Goal: Task Accomplishment & Management: Manage account settings

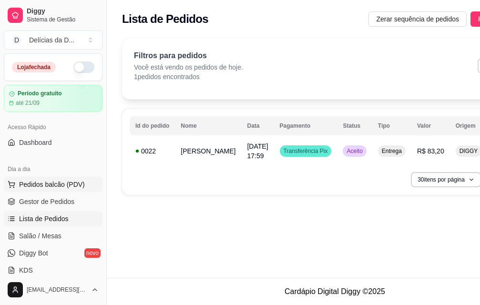
click at [30, 187] on span "Pedidos balcão (PDV)" at bounding box center [52, 185] width 66 height 10
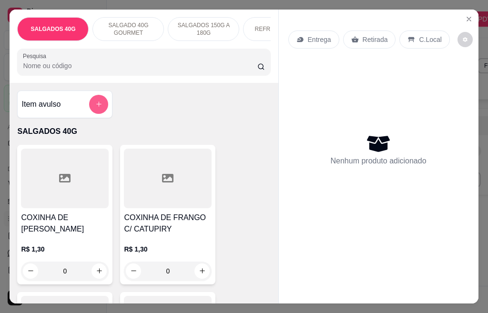
click at [95, 108] on icon "add-separate-item" at bounding box center [98, 103] width 7 height 7
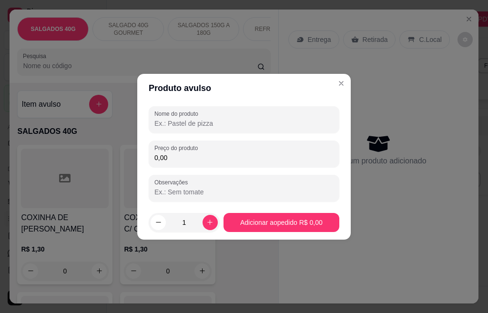
click at [187, 124] on input "Nome do produto" at bounding box center [243, 124] width 179 height 10
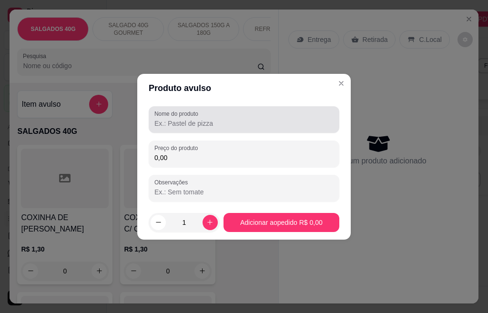
click at [187, 118] on div at bounding box center [243, 119] width 179 height 19
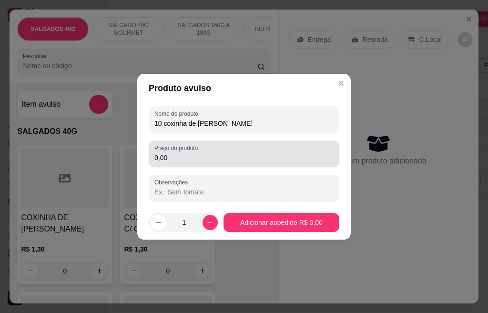
type input "10 coxinha de [PERSON_NAME]"
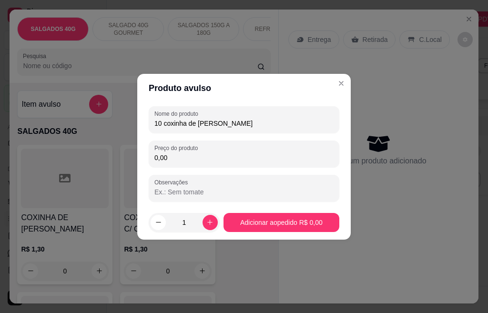
click at [193, 160] on input "0,00" at bounding box center [243, 158] width 179 height 10
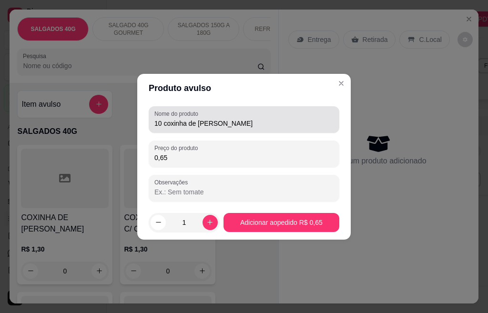
type input "0,65"
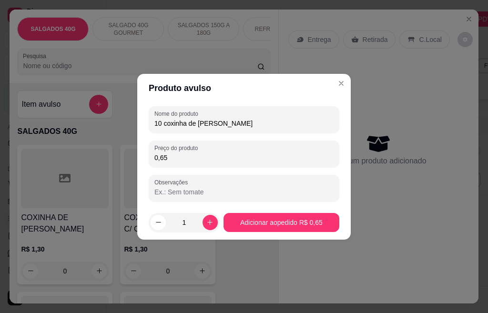
click at [163, 124] on input "10 coxinha de [PERSON_NAME]" at bounding box center [243, 124] width 179 height 10
type input "coxinha de frango festa"
click at [206, 222] on icon "increase-product-quantity" at bounding box center [209, 222] width 7 height 7
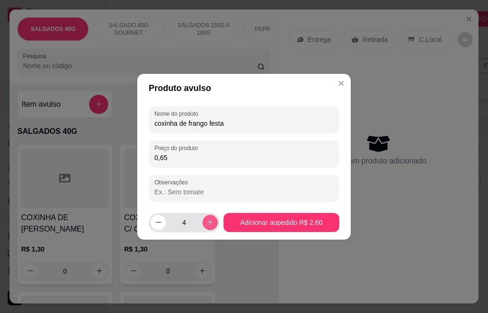
click at [206, 222] on icon "increase-product-quantity" at bounding box center [209, 222] width 7 height 7
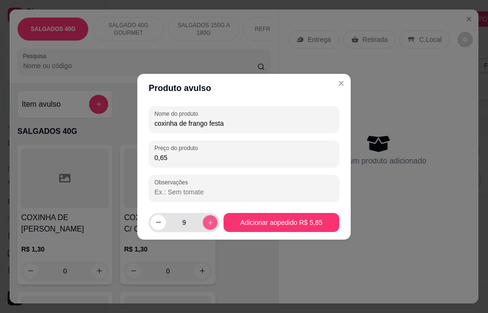
click at [206, 222] on icon "increase-product-quantity" at bounding box center [209, 222] width 7 height 7
type input "10"
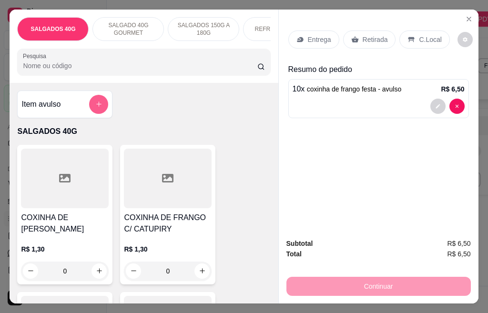
click at [97, 107] on icon "add-separate-item" at bounding box center [98, 103] width 5 height 5
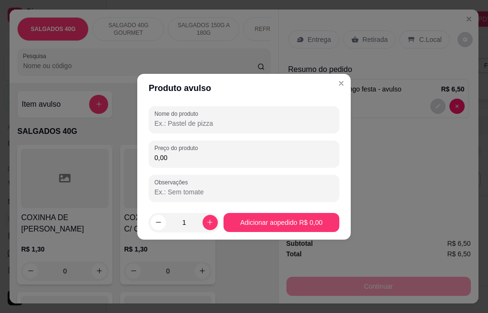
click at [213, 121] on input "Nome do produto" at bounding box center [243, 124] width 179 height 10
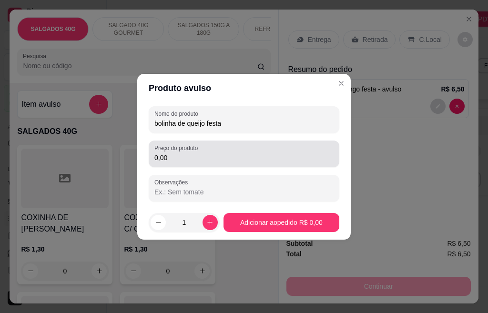
type input "bolinha de queijo festa"
click at [174, 154] on input "0,00" at bounding box center [243, 158] width 179 height 10
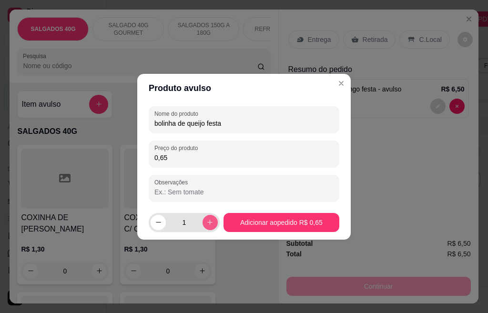
type input "0,65"
click at [206, 220] on icon "increase-product-quantity" at bounding box center [209, 222] width 7 height 7
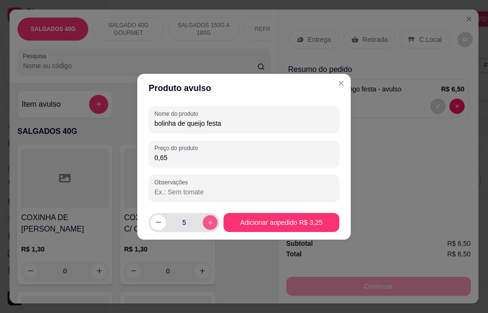
click at [206, 220] on icon "increase-product-quantity" at bounding box center [209, 222] width 7 height 7
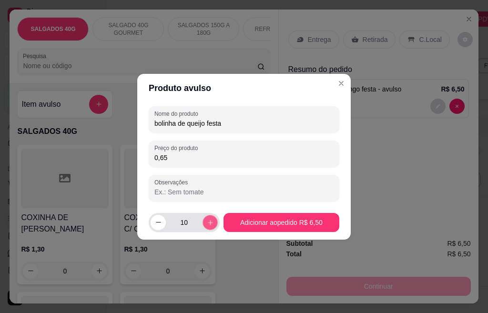
click at [206, 220] on icon "increase-product-quantity" at bounding box center [209, 222] width 7 height 7
click at [156, 222] on icon "decrease-product-quantity" at bounding box center [158, 222] width 7 height 7
type input "10"
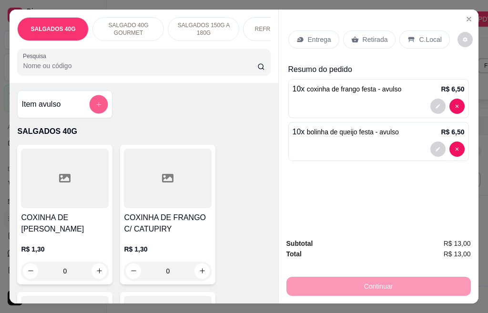
click at [90, 110] on button "add-separate-item" at bounding box center [99, 104] width 19 height 19
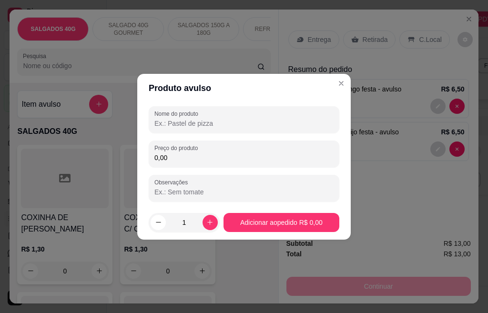
click at [196, 123] on input "Nome do produto" at bounding box center [243, 124] width 179 height 10
type input "risole de milho"
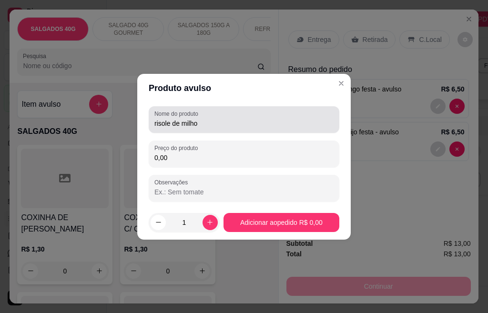
drag, startPoint x: 158, startPoint y: 124, endPoint x: 223, endPoint y: 116, distance: 66.2
click at [223, 116] on div "risole de milho" at bounding box center [243, 119] width 179 height 19
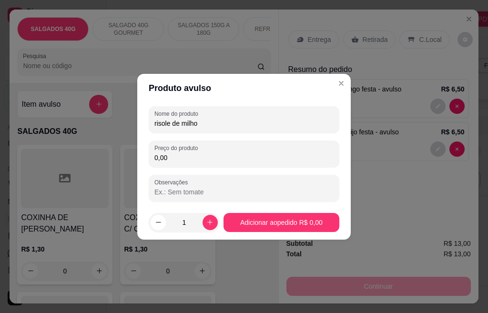
click at [203, 119] on input "risole de milho" at bounding box center [243, 124] width 179 height 10
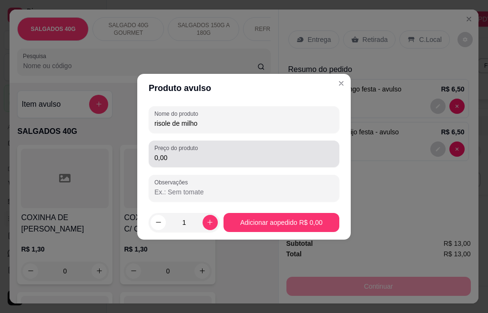
click at [182, 164] on div "Preço do produto 0,00" at bounding box center [244, 154] width 191 height 27
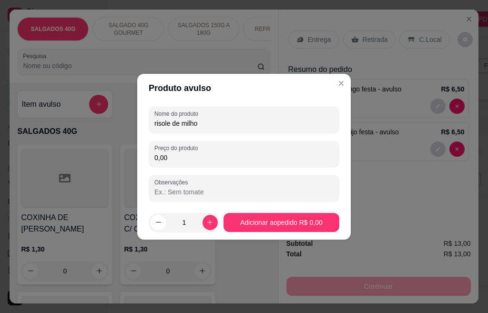
click at [182, 159] on input "0,00" at bounding box center [243, 158] width 179 height 10
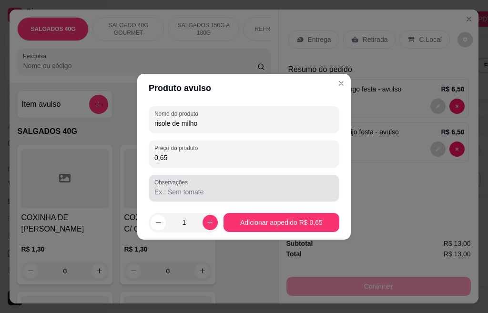
type input "0,65"
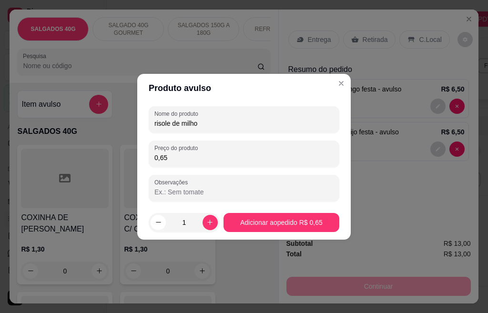
click at [202, 190] on input "Observações" at bounding box center [243, 192] width 179 height 10
click at [209, 224] on icon "increase-product-quantity" at bounding box center [209, 222] width 7 height 7
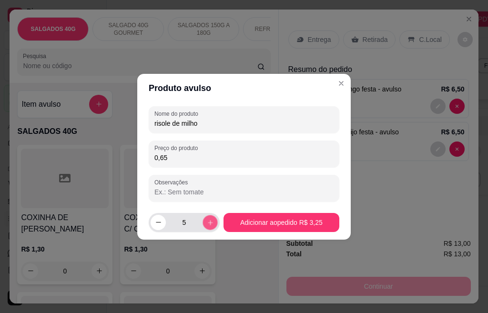
click at [209, 224] on icon "increase-product-quantity" at bounding box center [209, 222] width 7 height 7
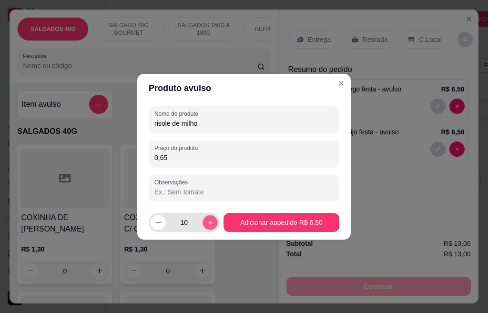
click at [209, 224] on icon "increase-product-quantity" at bounding box center [209, 222] width 7 height 7
click at [161, 221] on icon "decrease-product-quantity" at bounding box center [158, 222] width 7 height 7
type input "10"
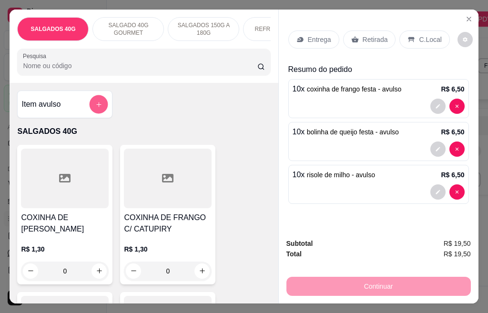
click at [97, 104] on button "add-separate-item" at bounding box center [99, 104] width 19 height 19
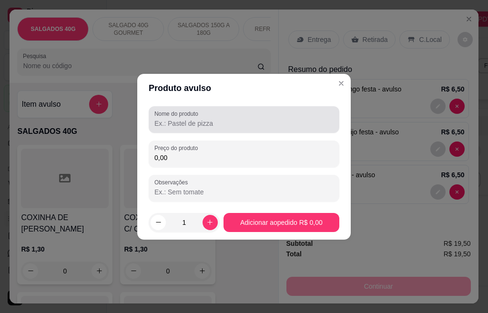
click at [202, 119] on input "Nome do produto" at bounding box center [243, 124] width 179 height 10
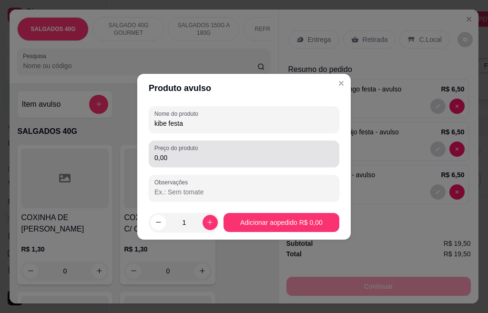
type input "kibe festa"
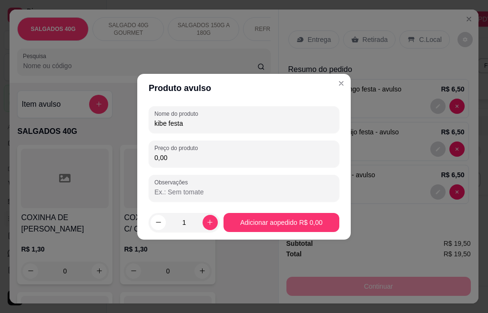
click at [168, 155] on input "0,00" at bounding box center [243, 158] width 179 height 10
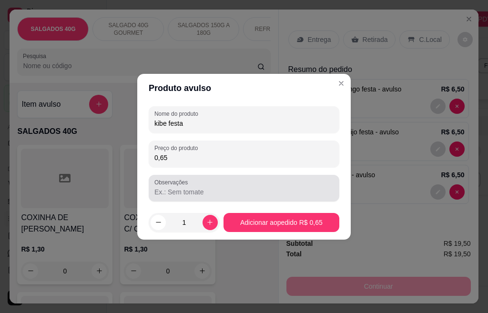
type input "0,65"
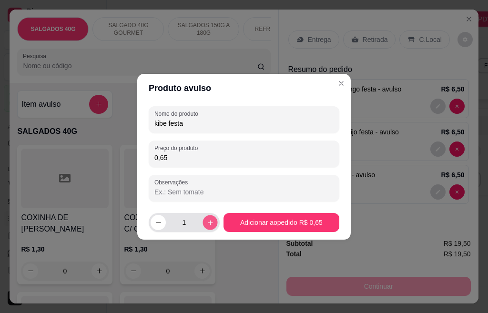
click at [206, 223] on icon "increase-product-quantity" at bounding box center [209, 222] width 7 height 7
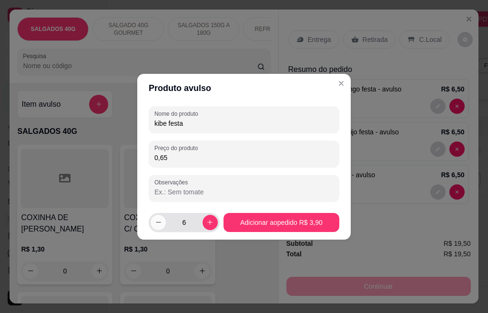
click at [155, 220] on icon "decrease-product-quantity" at bounding box center [158, 222] width 7 height 7
type input "5"
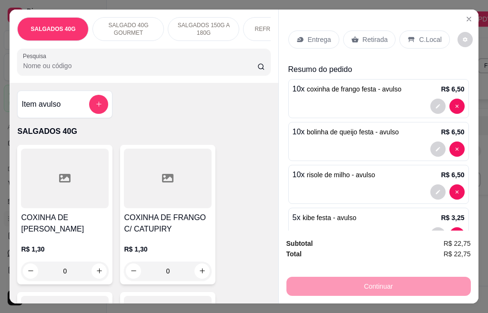
click at [317, 35] on p "Entrega" at bounding box center [319, 40] width 23 height 10
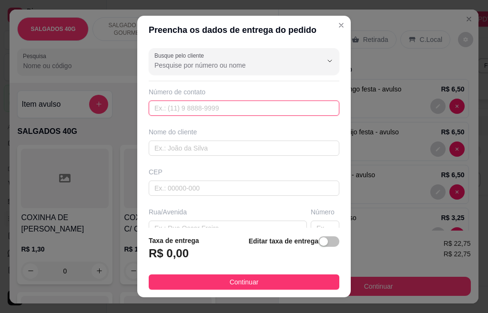
click at [191, 107] on input "text" at bounding box center [244, 107] width 191 height 15
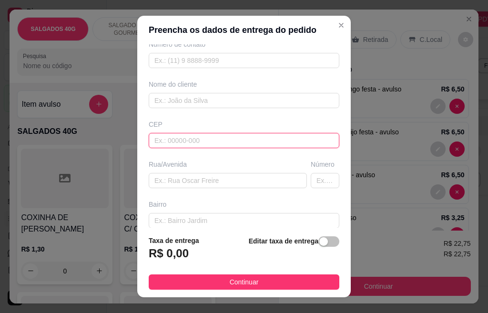
click at [192, 147] on input "text" at bounding box center [244, 140] width 191 height 15
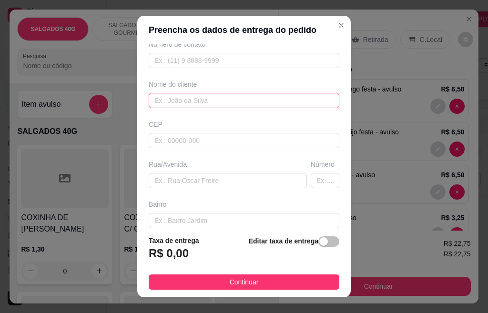
click at [191, 101] on input "text" at bounding box center [244, 100] width 191 height 15
type input "rossana"
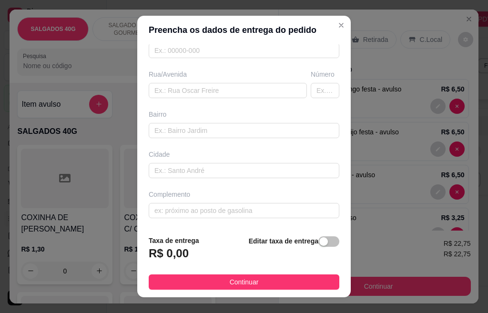
scroll to position [0, 0]
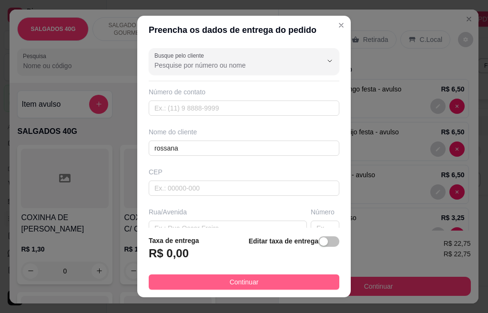
click at [212, 281] on button "Continuar" at bounding box center [244, 281] width 191 height 15
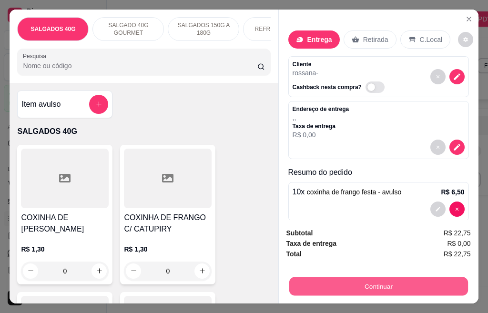
click at [345, 283] on button "Continuar" at bounding box center [378, 286] width 179 height 19
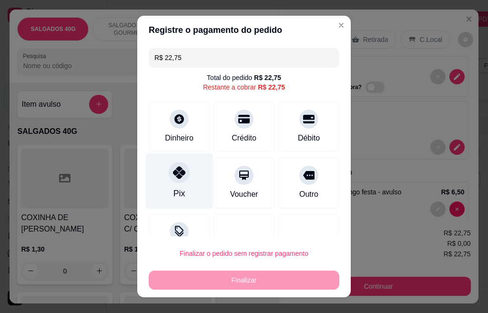
click at [174, 179] on icon at bounding box center [179, 172] width 12 height 12
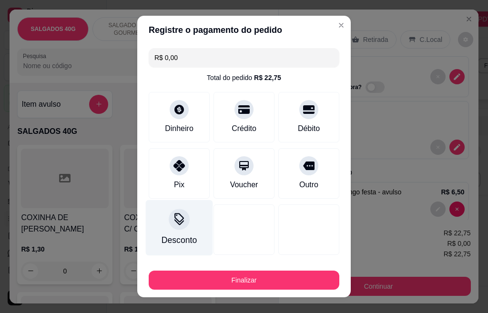
scroll to position [48, 0]
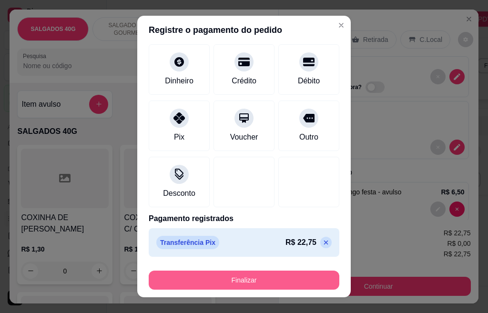
click at [217, 281] on button "Finalizar" at bounding box center [244, 280] width 191 height 19
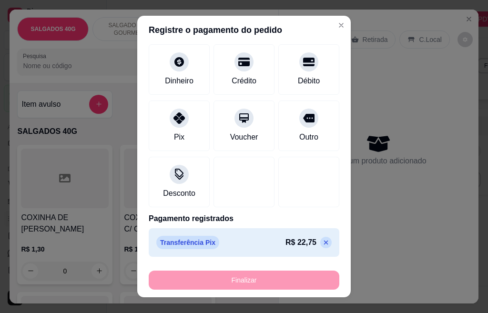
type input "-R$ 22,75"
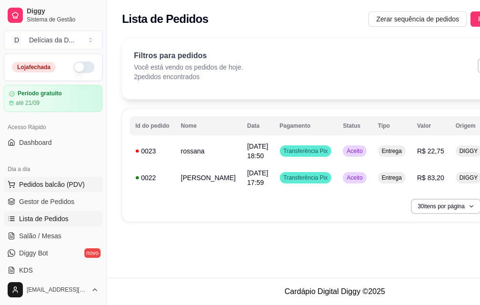
click at [53, 182] on span "Pedidos balcão (PDV)" at bounding box center [52, 185] width 66 height 10
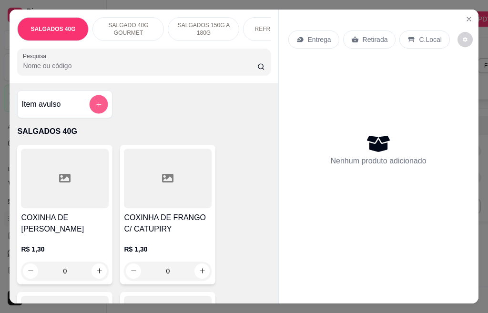
click at [95, 106] on icon "add-separate-item" at bounding box center [98, 103] width 7 height 7
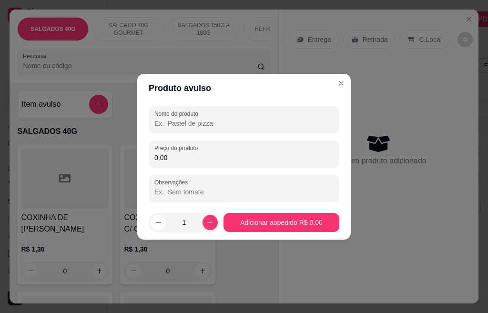
click at [176, 126] on input "Nome do produto" at bounding box center [243, 124] width 179 height 10
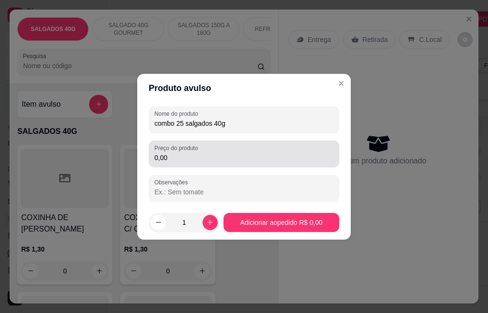
type input "combo 25 salgados 40g"
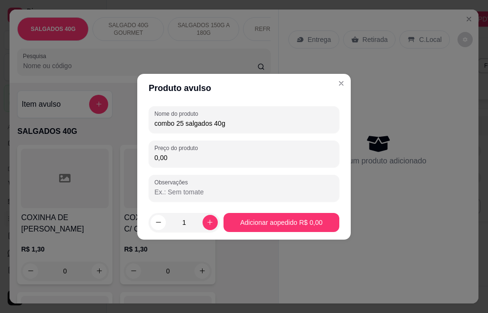
click at [177, 159] on input "0,00" at bounding box center [243, 158] width 179 height 10
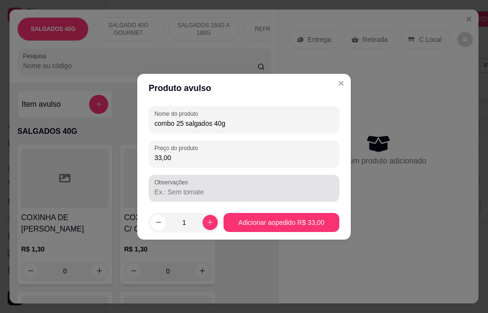
type input "33,00"
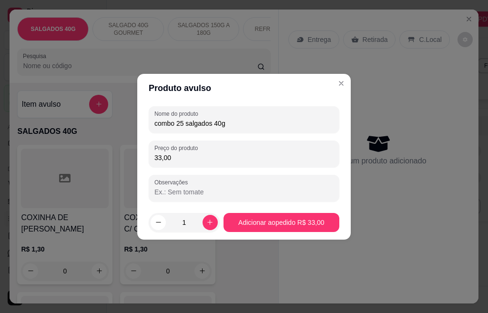
click at [174, 191] on input "Observações" at bounding box center [243, 192] width 179 height 10
type input "15 bolinha de queijo 10 coxinha de frango"
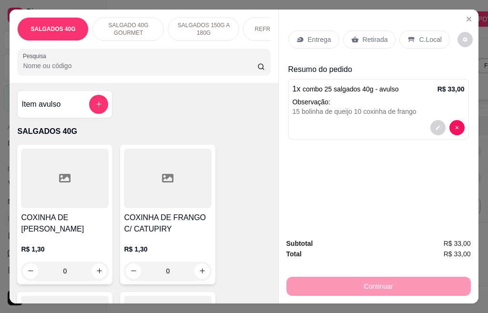
click at [313, 36] on p "Entrega" at bounding box center [319, 40] width 23 height 10
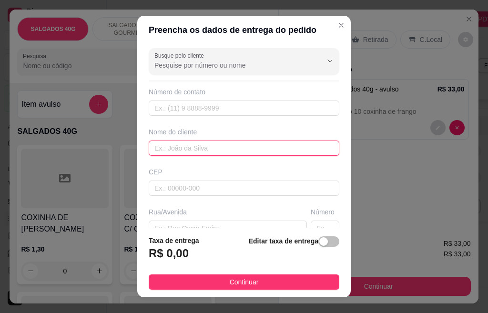
click at [175, 150] on input "text" at bounding box center [244, 148] width 191 height 15
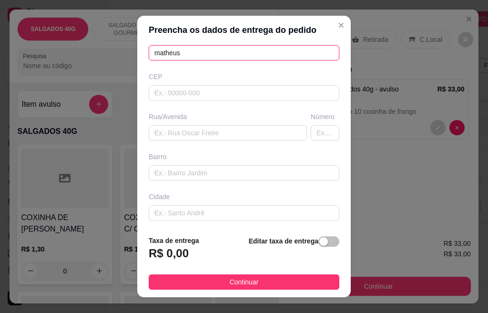
scroll to position [138, 0]
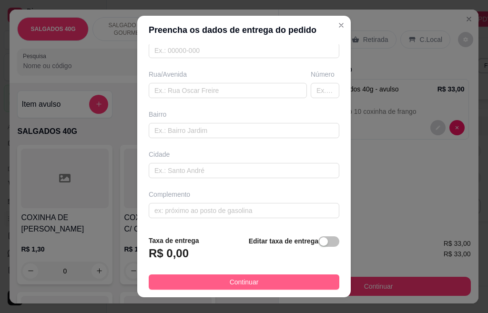
type input "matheus"
click at [232, 283] on span "Continuar" at bounding box center [244, 282] width 29 height 10
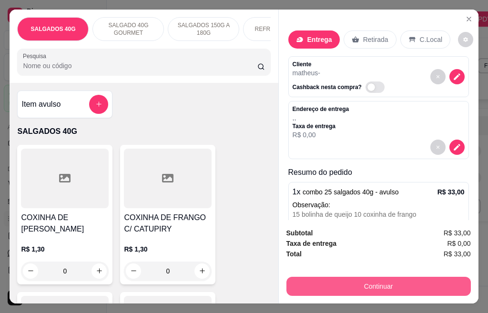
click at [340, 280] on button "Continuar" at bounding box center [378, 286] width 184 height 19
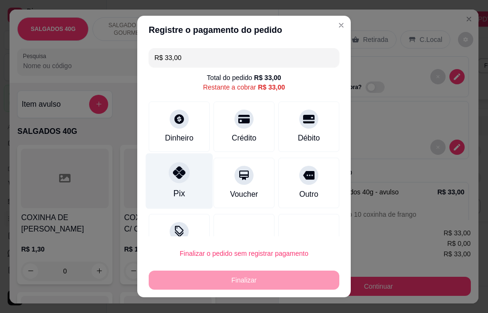
scroll to position [32, 0]
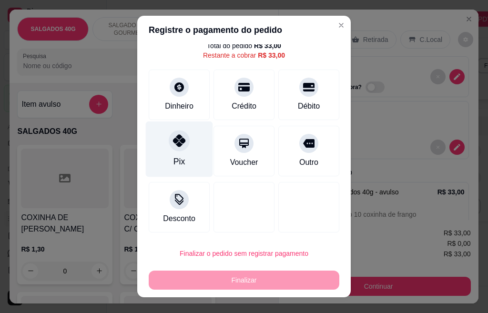
click at [183, 155] on div "Pix" at bounding box center [179, 149] width 67 height 56
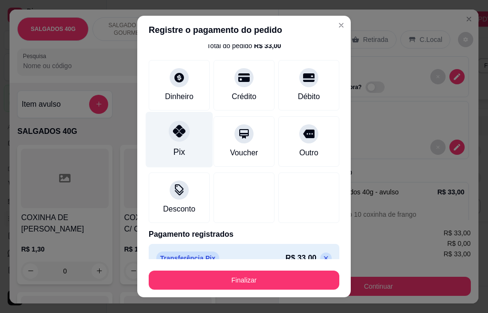
type input "R$ 0,00"
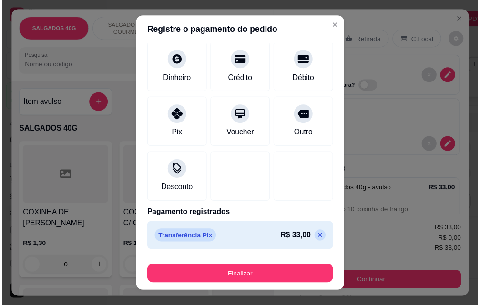
scroll to position [15, 0]
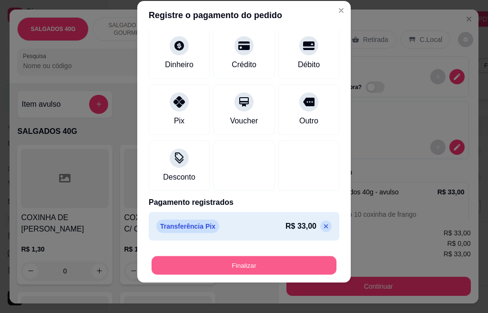
click at [207, 271] on button "Finalizar" at bounding box center [243, 265] width 185 height 19
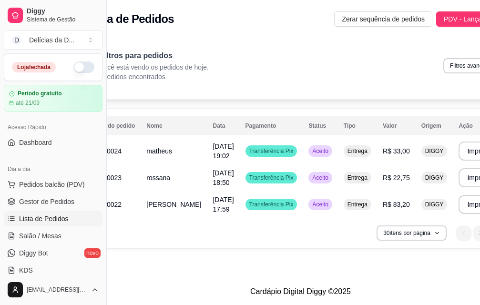
scroll to position [0, 35]
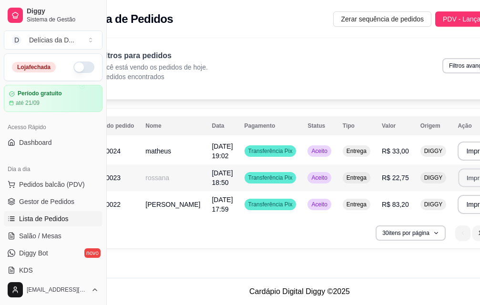
click at [458, 174] on button "Imprimir" at bounding box center [478, 178] width 40 height 19
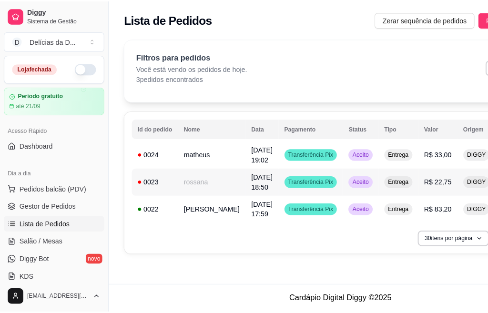
scroll to position [0, 0]
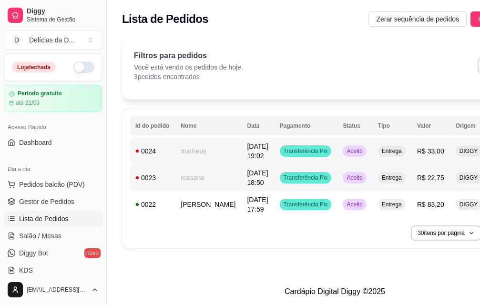
click at [288, 151] on span "Transferência Pix" at bounding box center [305, 151] width 48 height 8
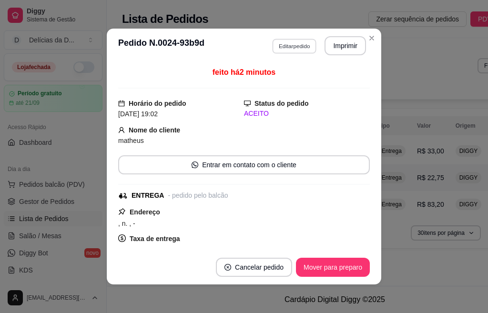
click at [273, 48] on button "Editar pedido" at bounding box center [294, 46] width 44 height 15
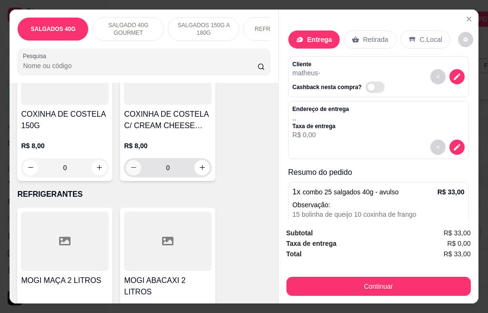
scroll to position [1638, 0]
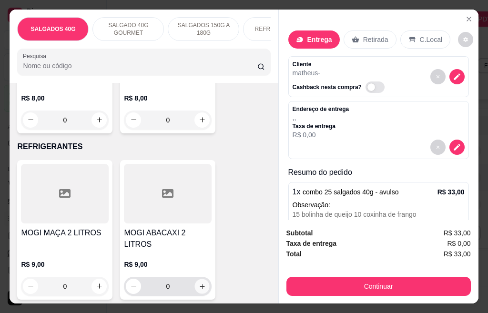
click at [200, 284] on icon "increase-product-quantity" at bounding box center [202, 286] width 5 height 5
type input "1"
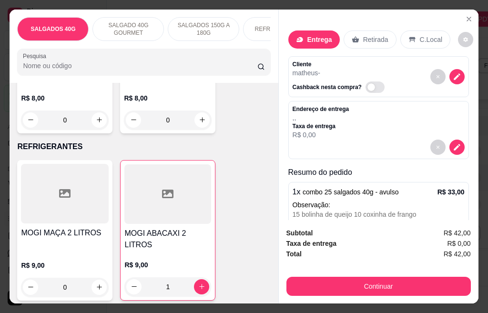
scroll to position [1686, 0]
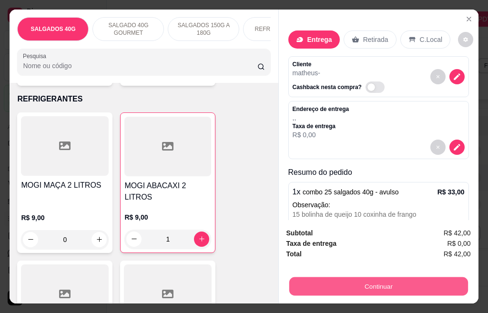
click at [341, 280] on button "Continuar" at bounding box center [378, 286] width 179 height 19
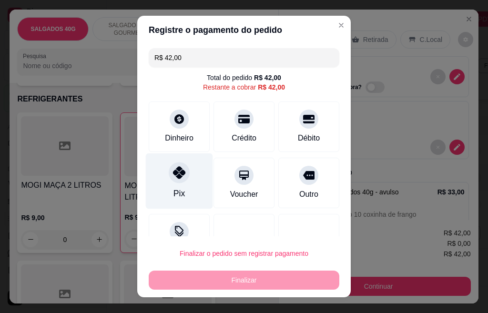
click at [169, 178] on div at bounding box center [179, 172] width 21 height 21
type input "R$ 0,00"
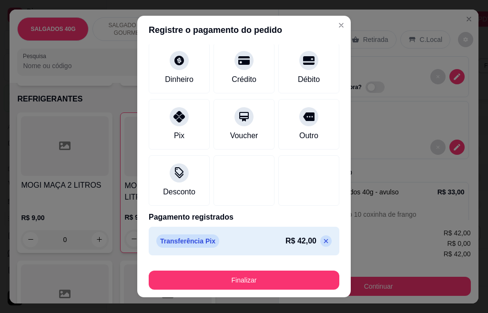
scroll to position [15, 0]
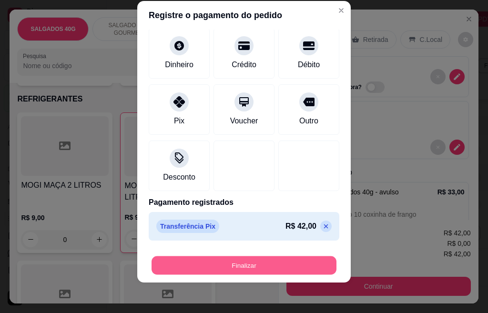
click at [233, 265] on button "Finalizar" at bounding box center [243, 265] width 185 height 19
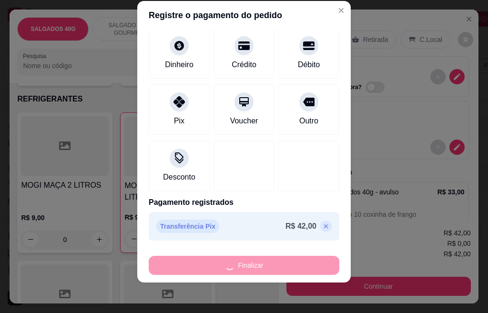
type input "0"
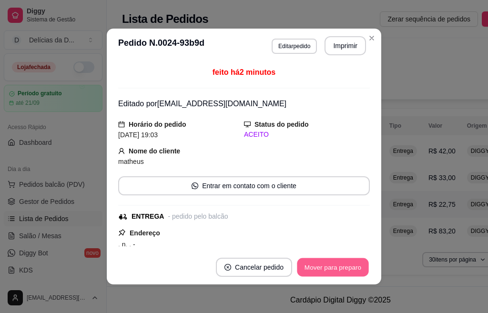
click at [334, 265] on button "Mover para preparo" at bounding box center [332, 267] width 71 height 19
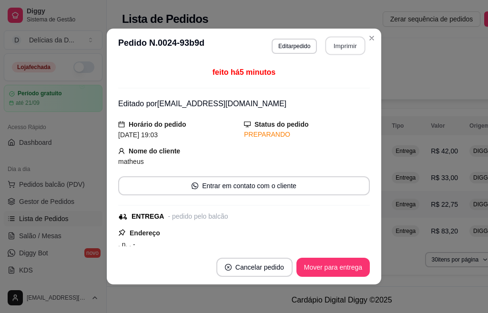
click at [349, 48] on button "Imprimir" at bounding box center [345, 46] width 40 height 19
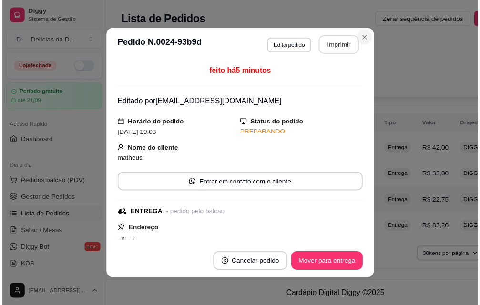
scroll to position [0, 0]
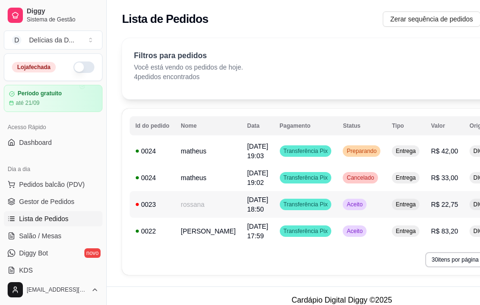
click at [344, 208] on span "Aceito" at bounding box center [354, 205] width 20 height 8
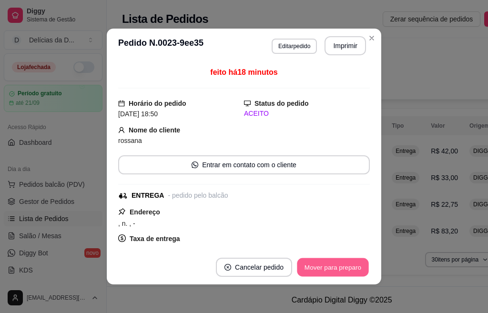
click at [334, 269] on button "Mover para preparo" at bounding box center [332, 267] width 71 height 19
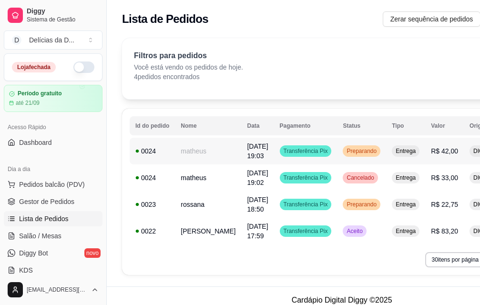
click at [274, 161] on td "Transferência Pix" at bounding box center [305, 151] width 63 height 27
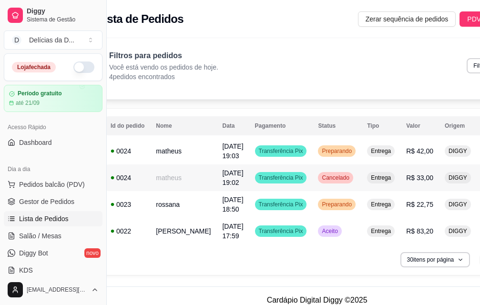
scroll to position [0, 27]
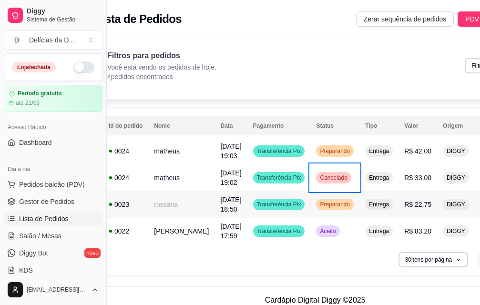
click at [318, 207] on span "Preparando" at bounding box center [335, 205] width 34 height 8
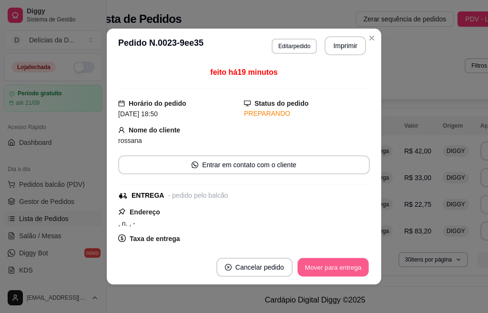
click at [321, 265] on button "Mover para entrega" at bounding box center [332, 267] width 71 height 19
click at [321, 265] on button "Mover para finalizado" at bounding box center [330, 267] width 77 height 19
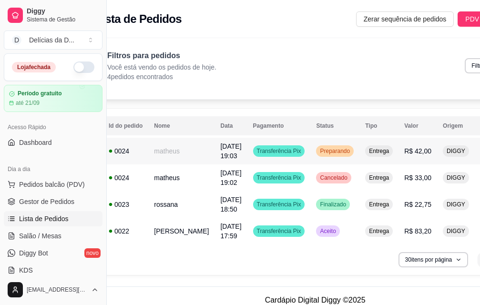
click at [316, 153] on div "Preparando" at bounding box center [335, 150] width 38 height 11
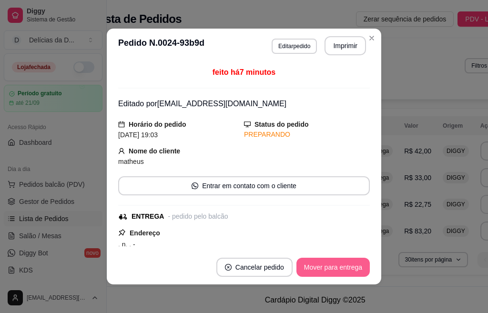
click at [326, 255] on footer "Cancelar pedido Mover para entrega" at bounding box center [244, 267] width 274 height 34
click at [327, 265] on button "Mover para entrega" at bounding box center [332, 267] width 73 height 19
click at [329, 265] on button "Mover para finalizado" at bounding box center [330, 267] width 79 height 19
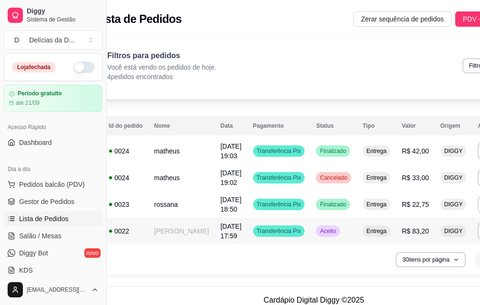
drag, startPoint x: 302, startPoint y: 233, endPoint x: 249, endPoint y: 273, distance: 66.7
click at [249, 273] on div "**********" at bounding box center [313, 192] width 437 height 166
click at [255, 229] on span "Transferência Pix" at bounding box center [279, 231] width 48 height 8
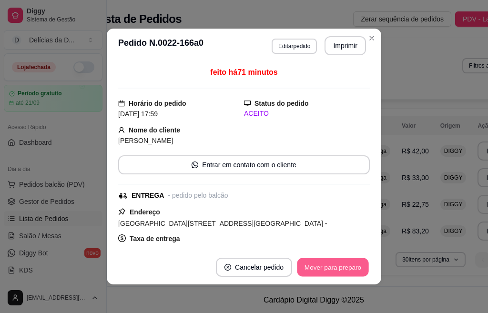
click at [319, 266] on button "Mover para preparo" at bounding box center [332, 267] width 71 height 19
click at [319, 266] on button "Mover para entrega" at bounding box center [332, 267] width 73 height 19
click at [319, 273] on button "Mover para finalizado" at bounding box center [330, 267] width 79 height 19
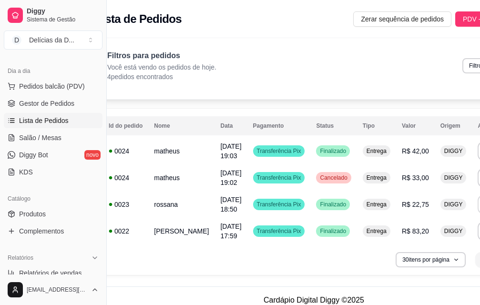
scroll to position [101, 0]
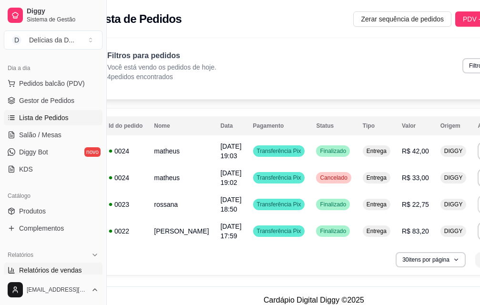
click at [59, 271] on span "Relatórios de vendas" at bounding box center [50, 270] width 63 height 10
select select "ALL"
select select "0"
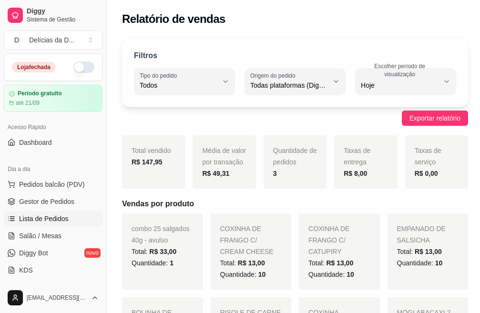
click at [52, 215] on span "Lista de Pedidos" at bounding box center [44, 219] width 50 height 10
